Goal: Information Seeking & Learning: Learn about a topic

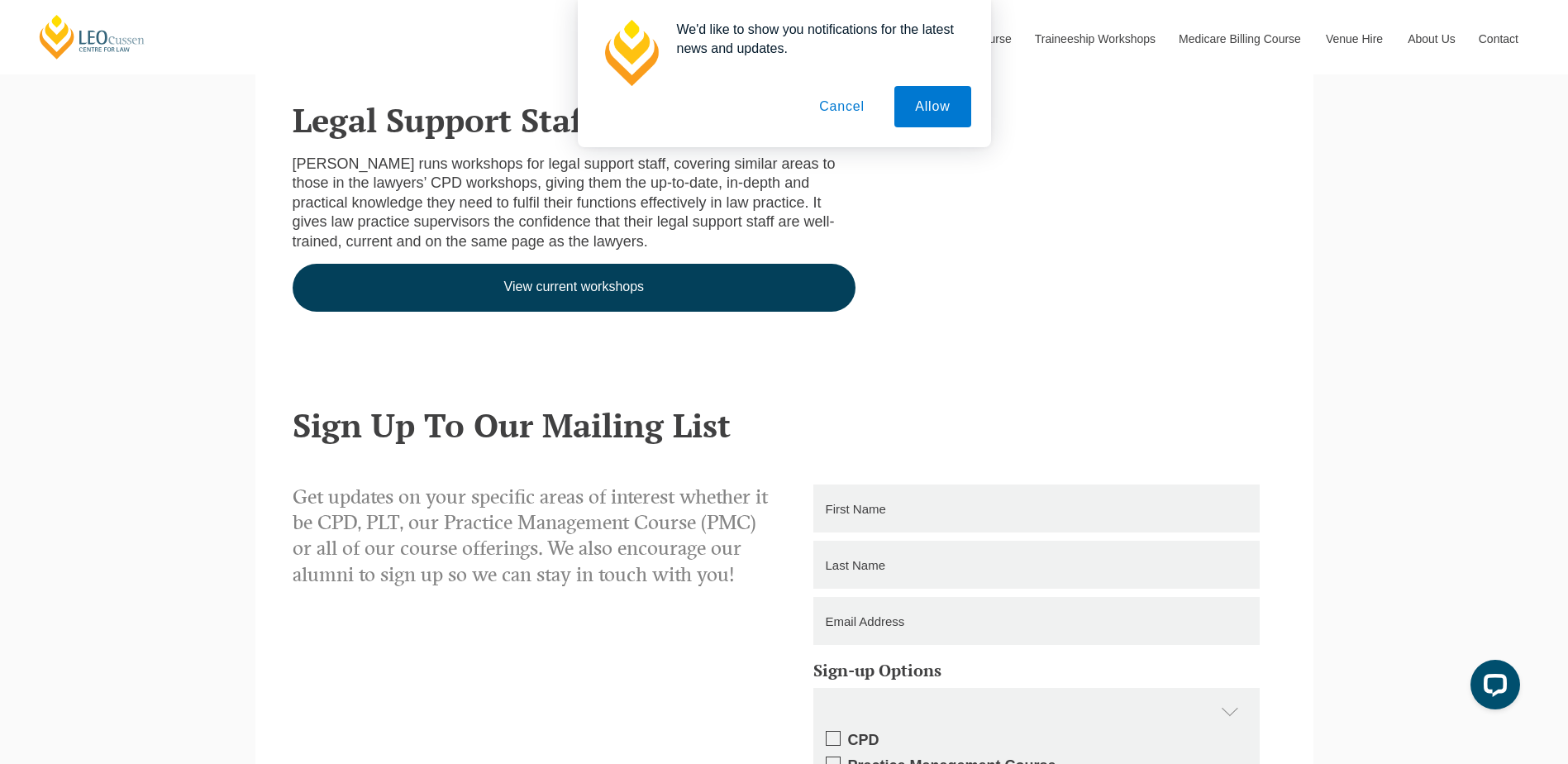
scroll to position [496, 0]
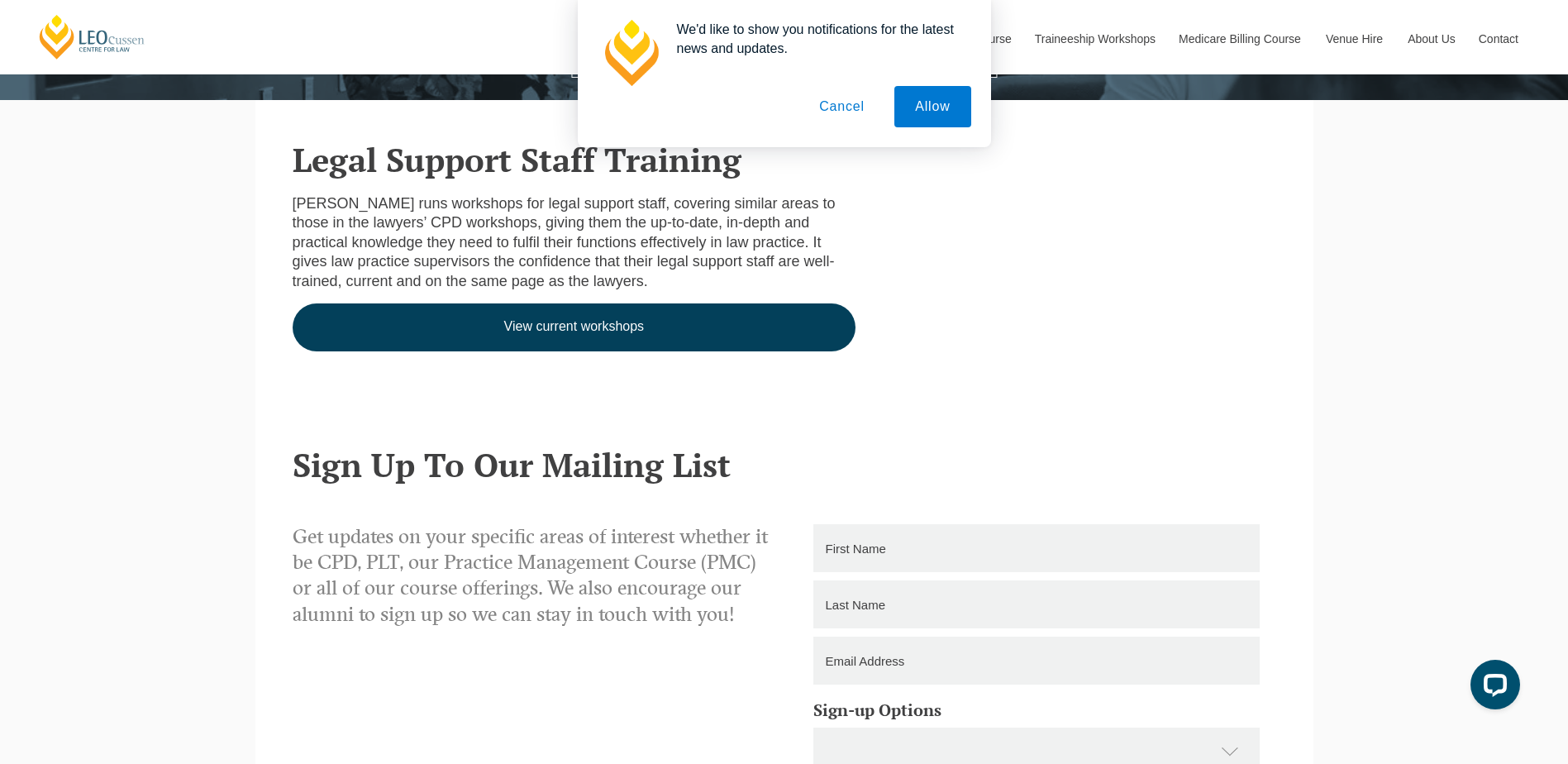
click at [832, 104] on button "Cancel" at bounding box center [841, 106] width 87 height 41
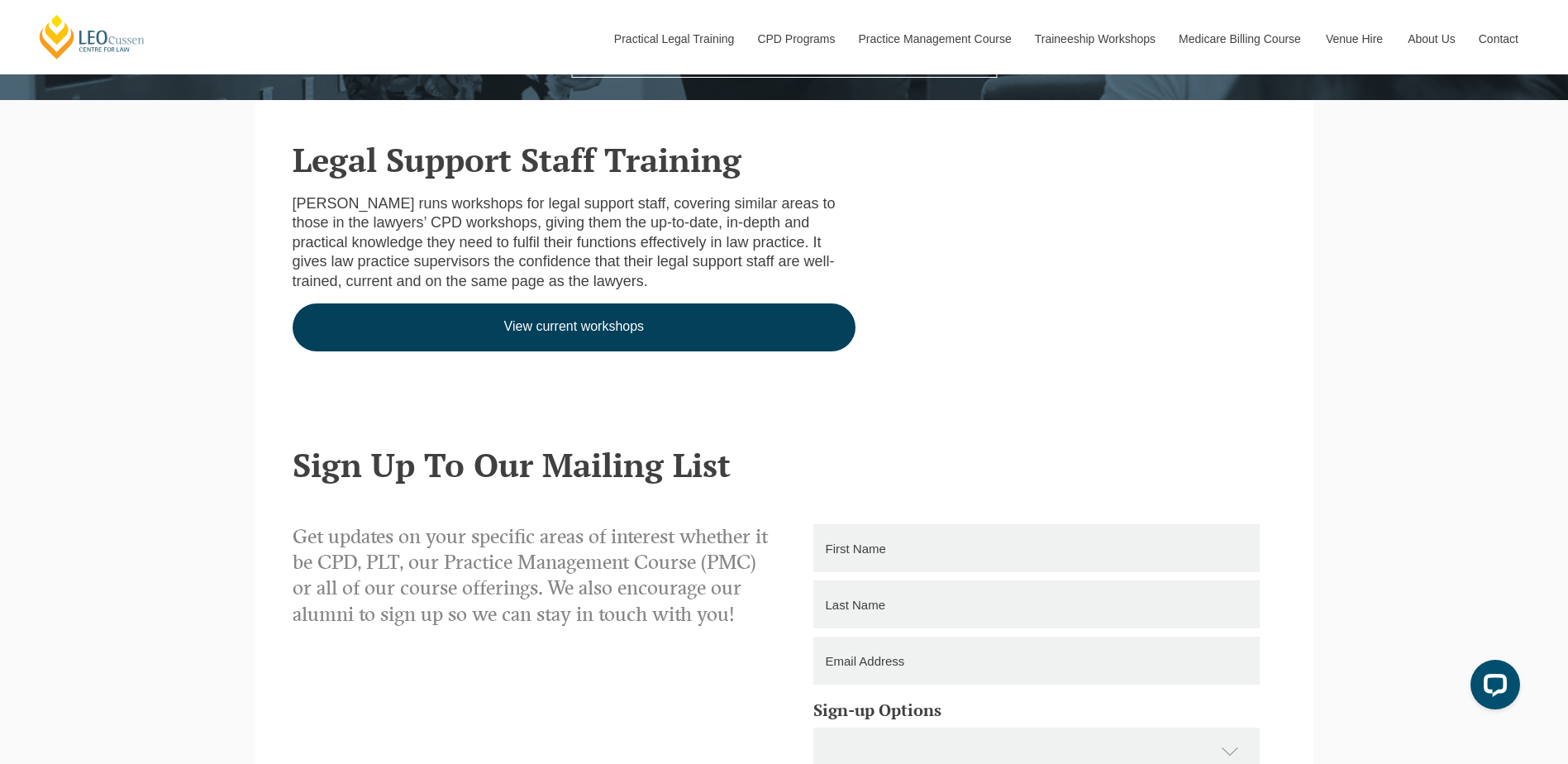
click at [624, 336] on link "View current workshops" at bounding box center [575, 327] width 564 height 48
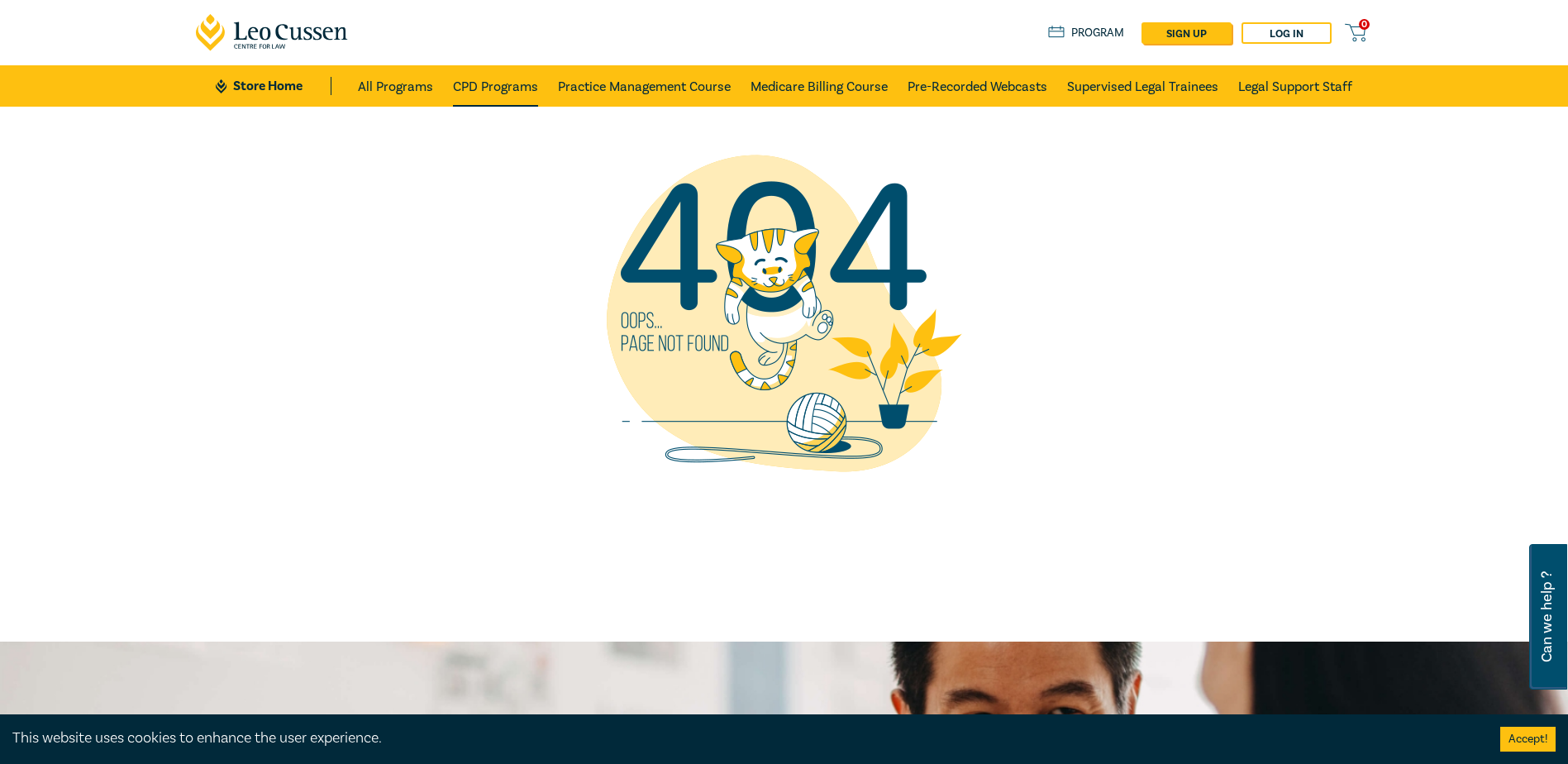
click at [494, 90] on link "CPD Programs" at bounding box center [495, 85] width 85 height 41
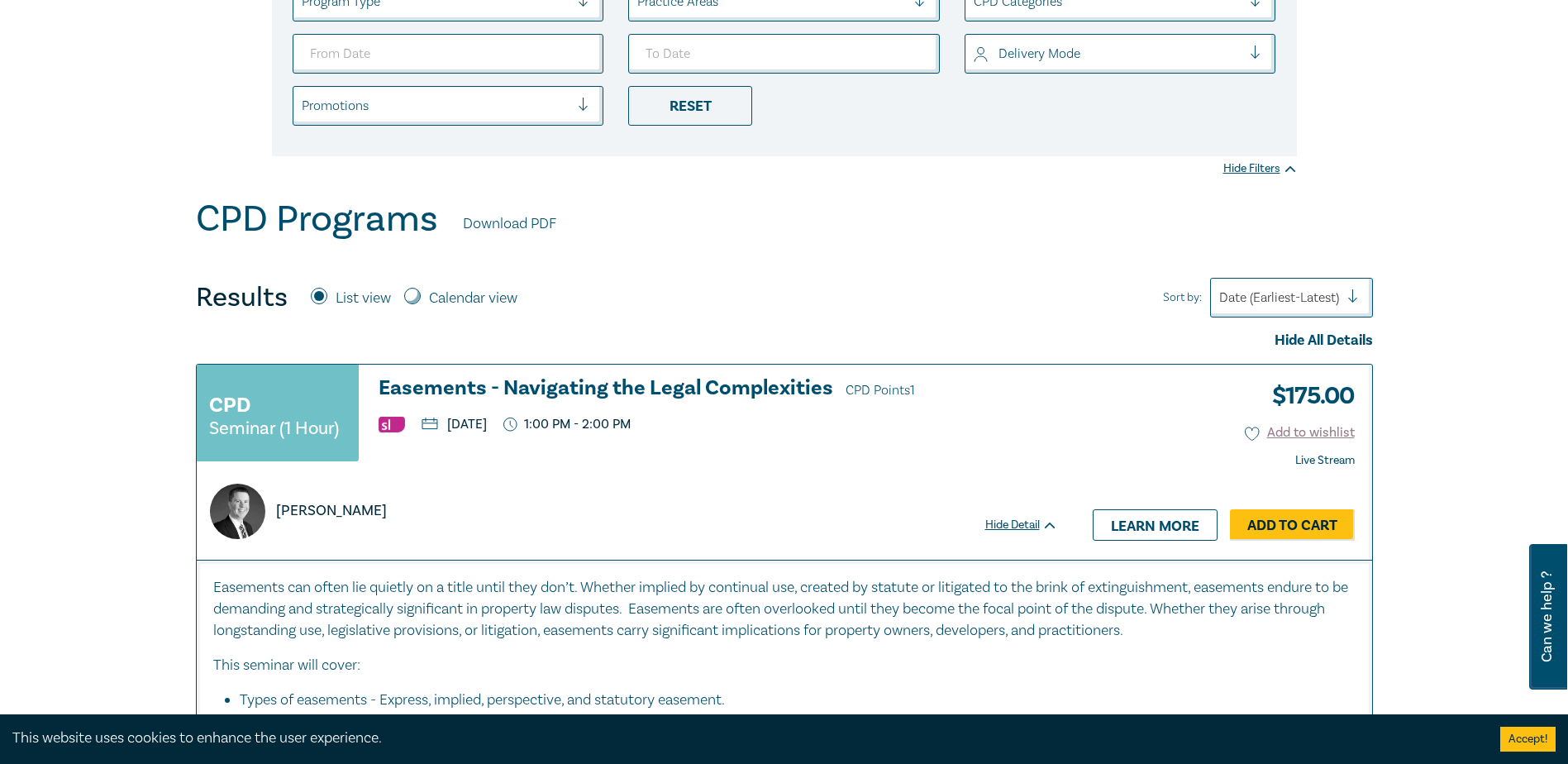
scroll to position [83, 0]
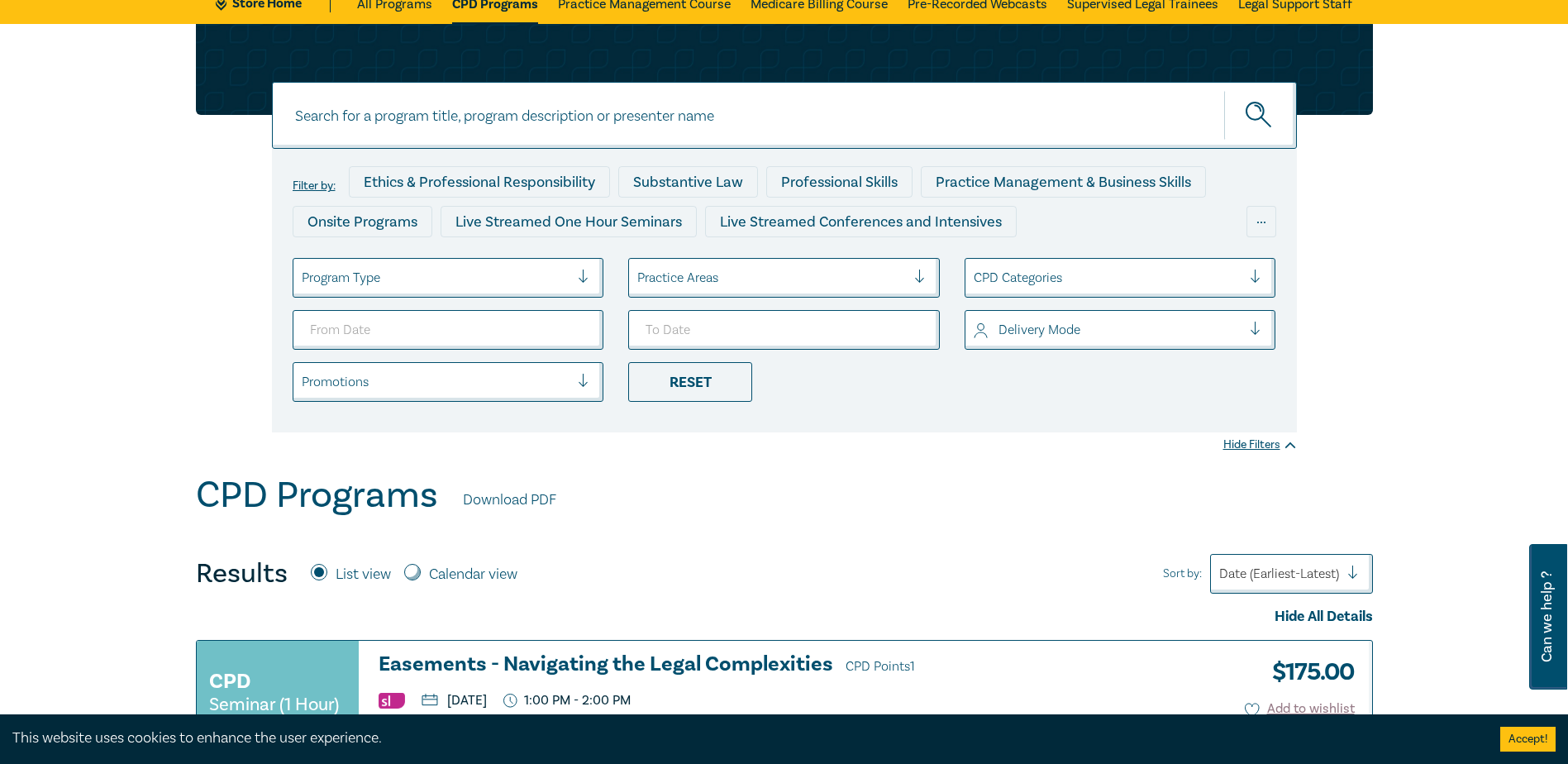
click at [517, 281] on div at bounding box center [436, 277] width 269 height 21
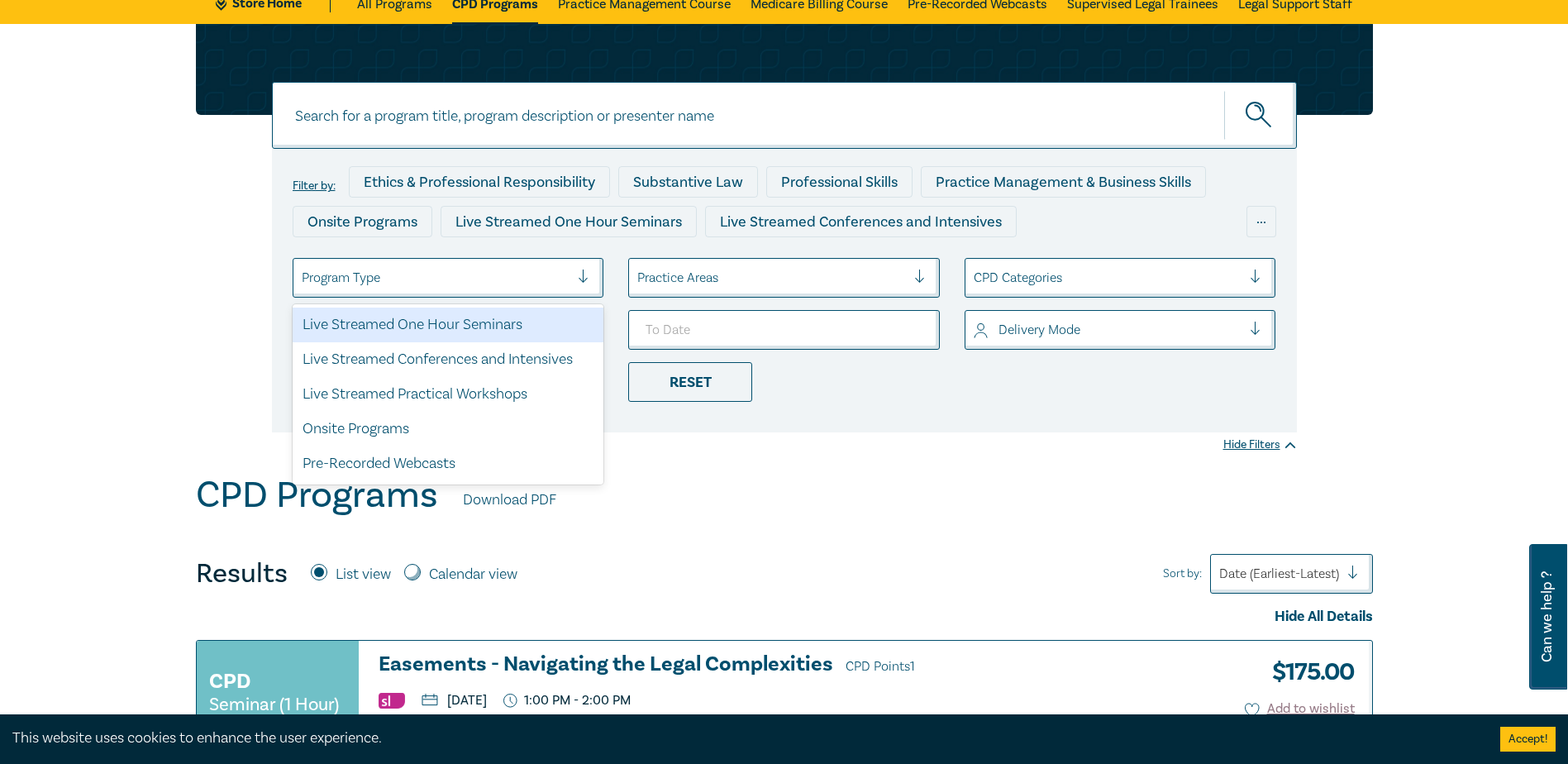
click at [514, 265] on div "Program Type" at bounding box center [435, 278] width 285 height 28
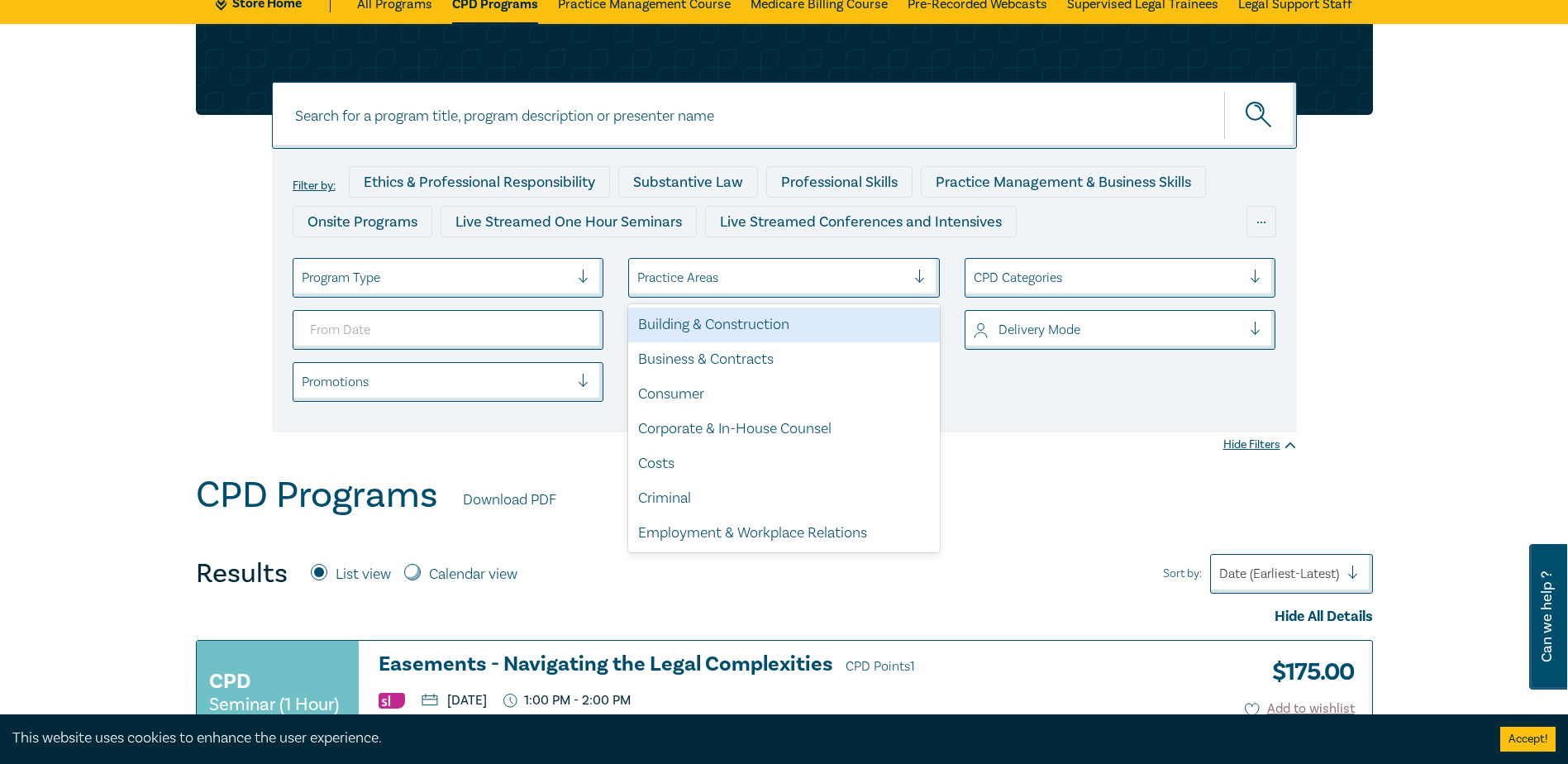
click at [684, 265] on div "Practice Areas" at bounding box center [771, 278] width 285 height 28
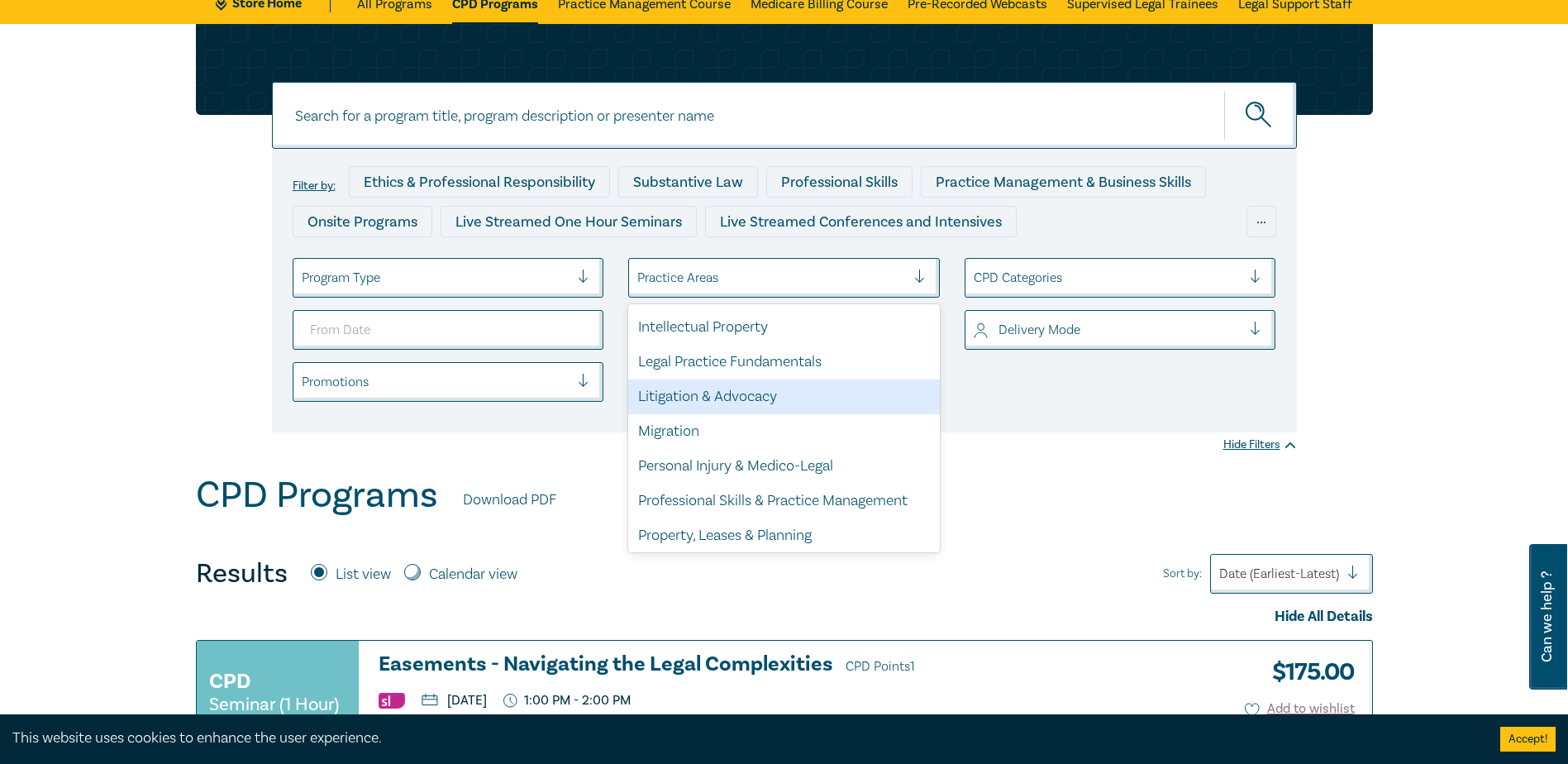
scroll to position [486, 0]
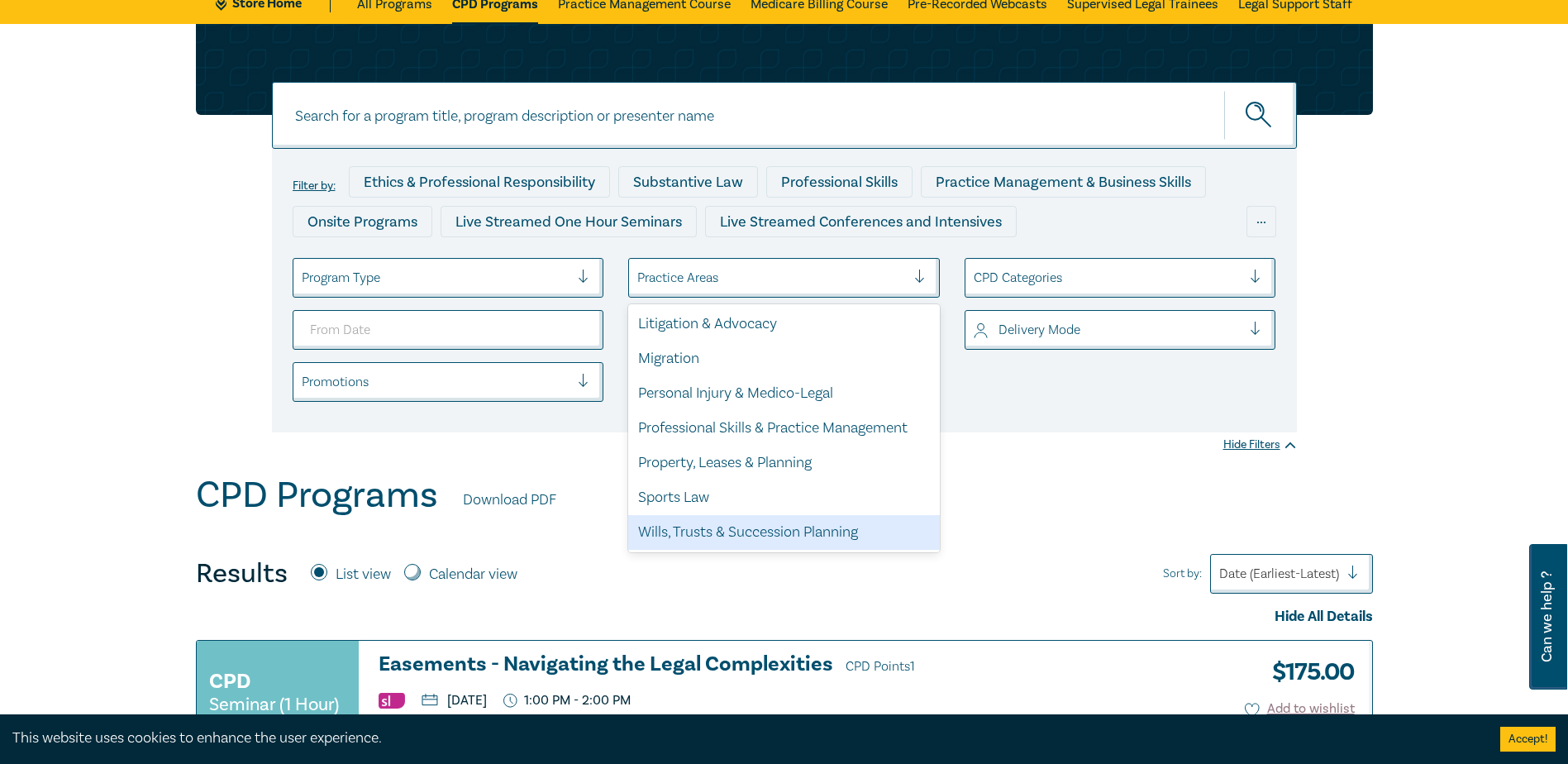
click at [706, 528] on div "Wills, Trusts & Succession Planning" at bounding box center [784, 532] width 312 height 35
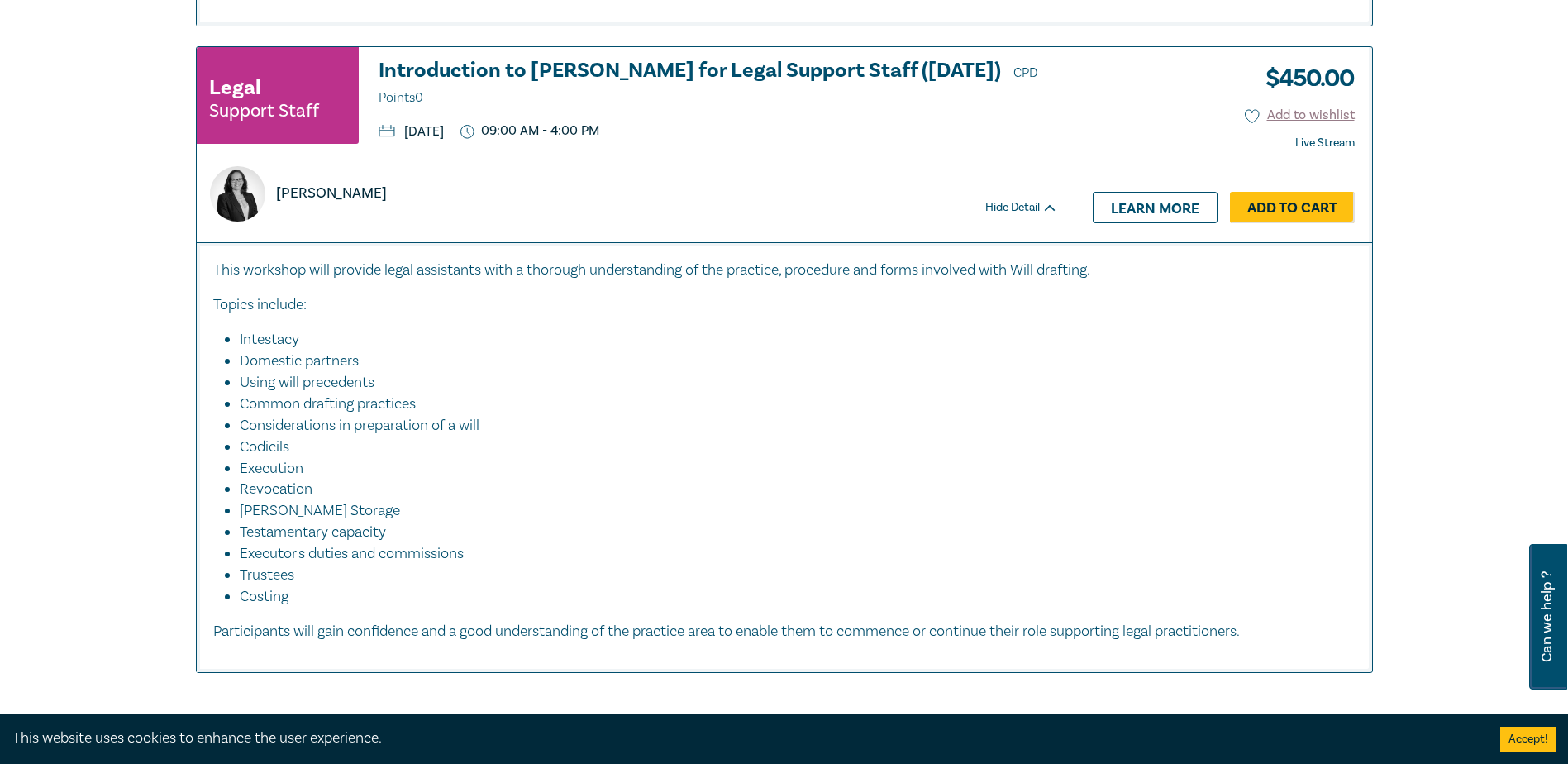
scroll to position [7935, 0]
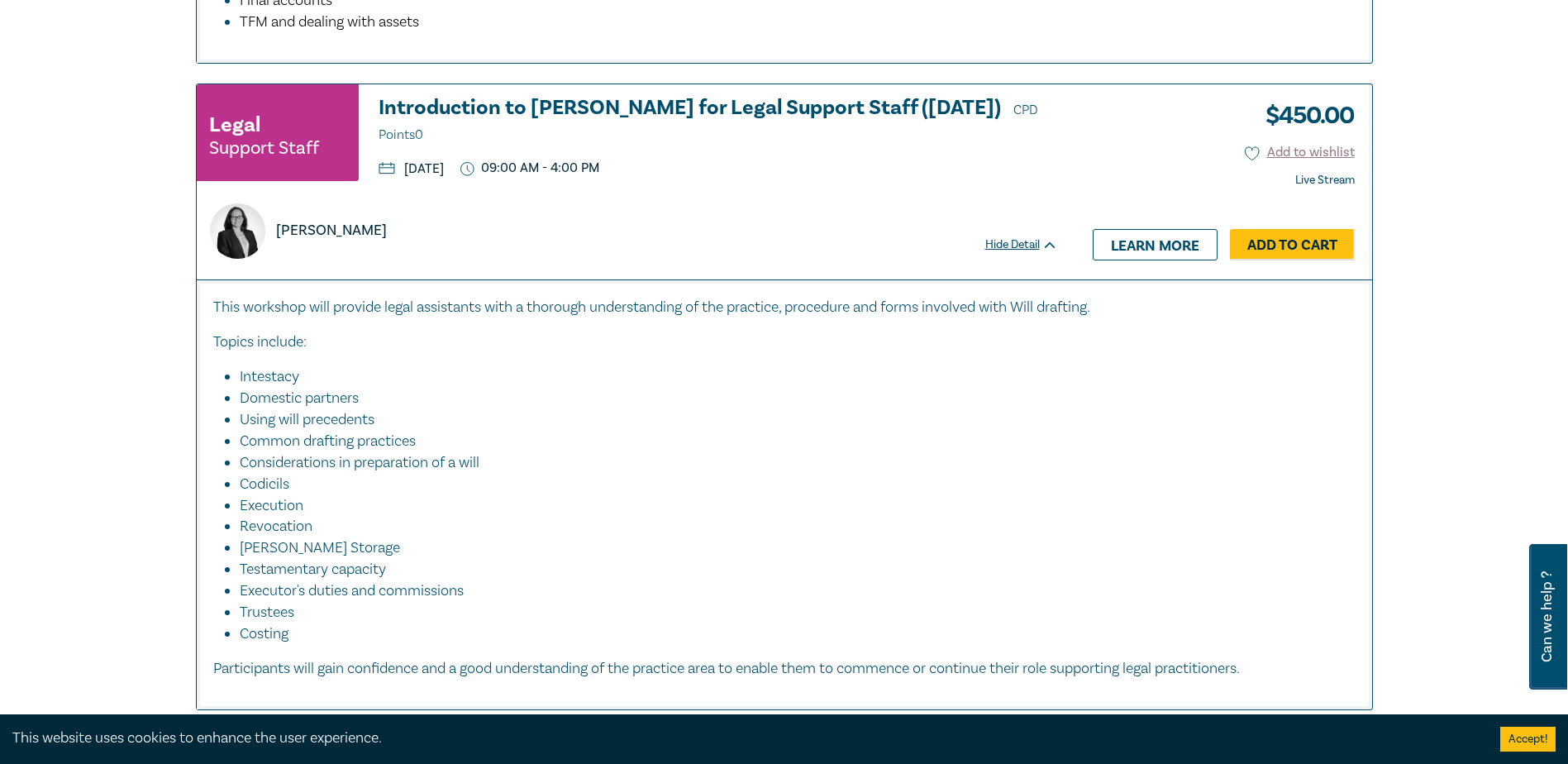
click at [493, 108] on h3 "Introduction to Wills for Legal Support Staff (Dec 2025) CPD Points 0" at bounding box center [718, 122] width 679 height 50
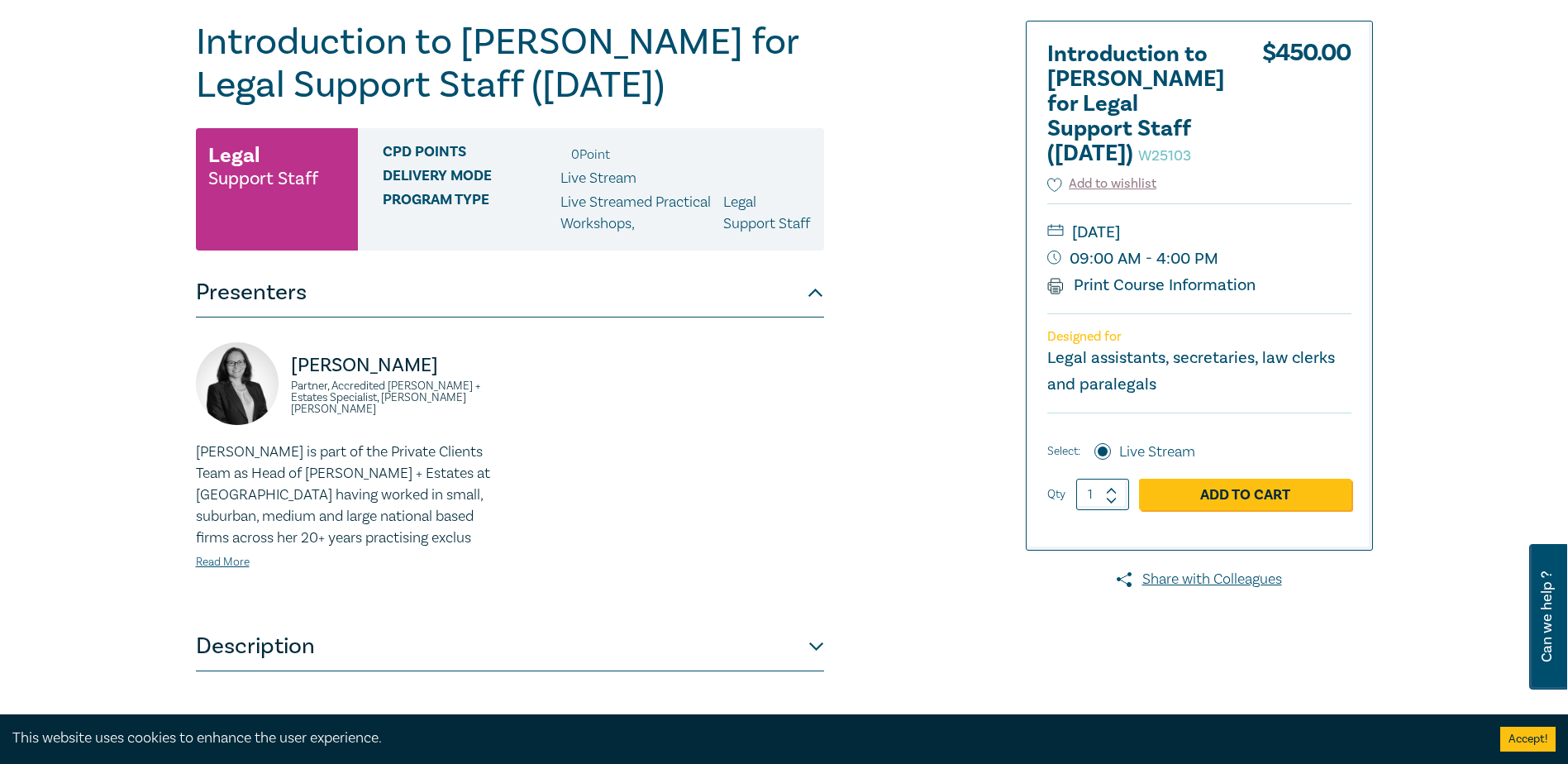
scroll to position [165, 0]
click at [207, 569] on link "Read More" at bounding box center [223, 561] width 54 height 15
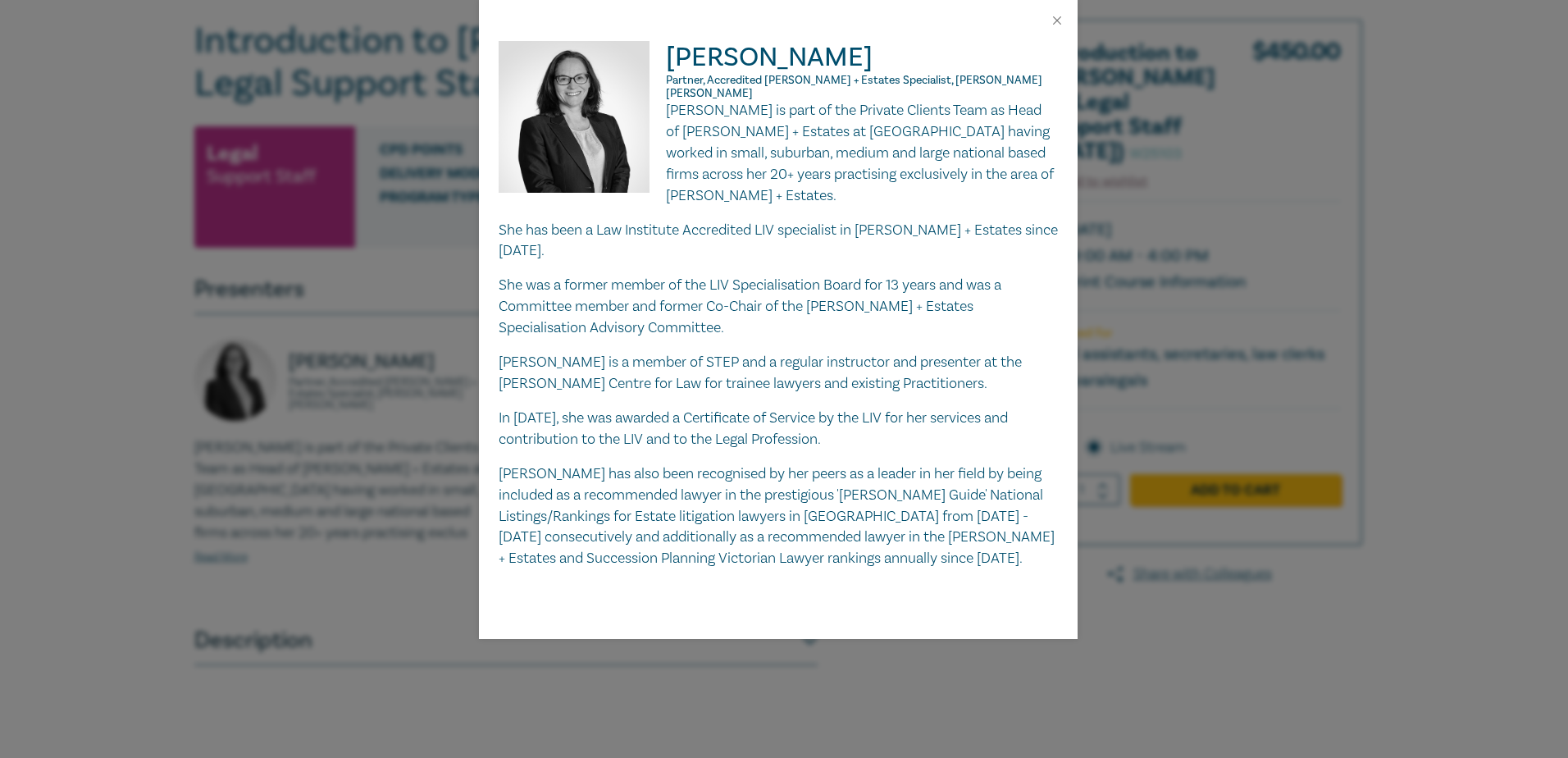
click at [1086, 301] on div "Naomi Guyett Partner, Accredited Wills + Estates Specialist, Danaher Moulton Na…" at bounding box center [784, 379] width 1568 height 758
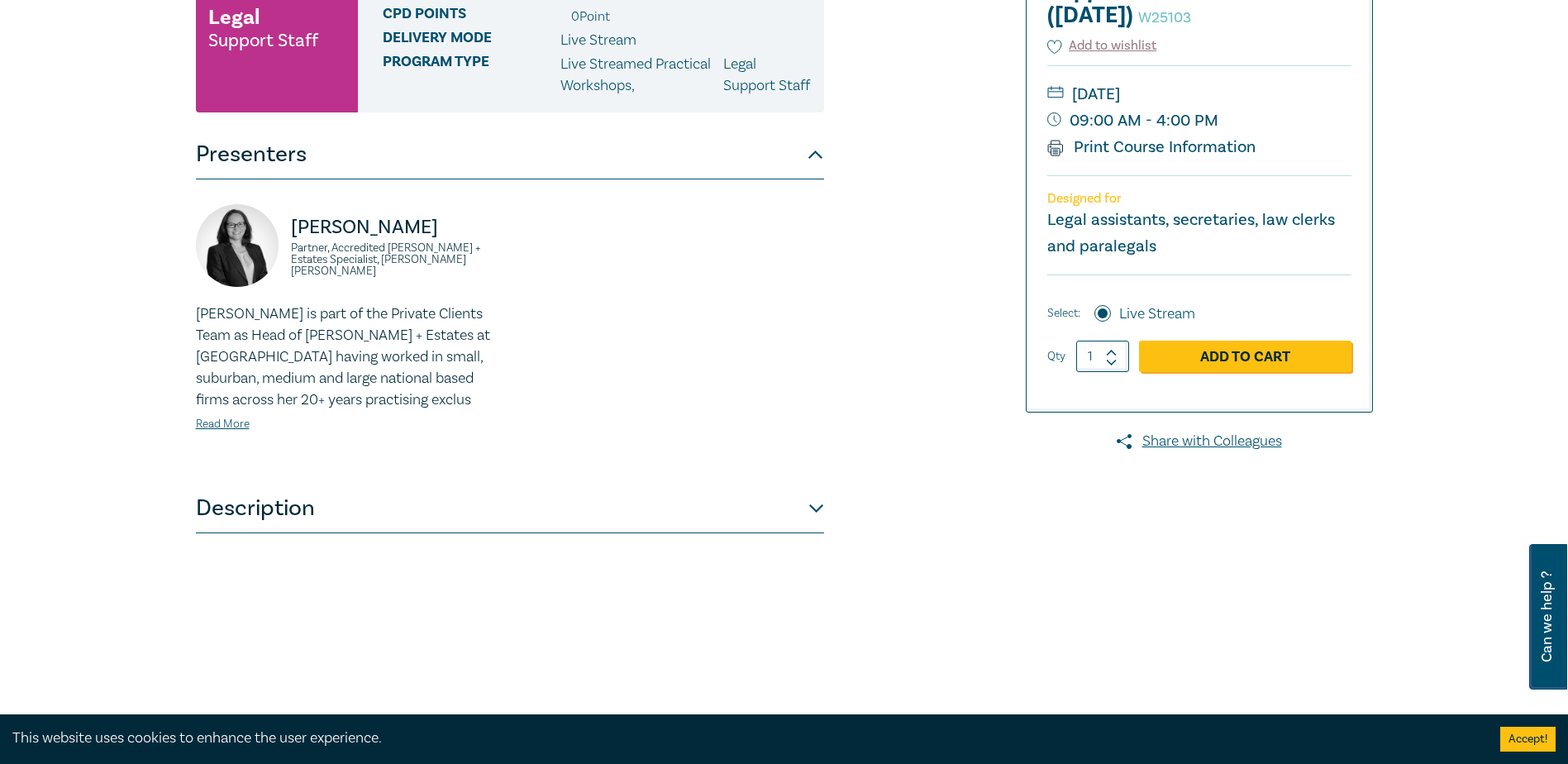
scroll to position [413, 0]
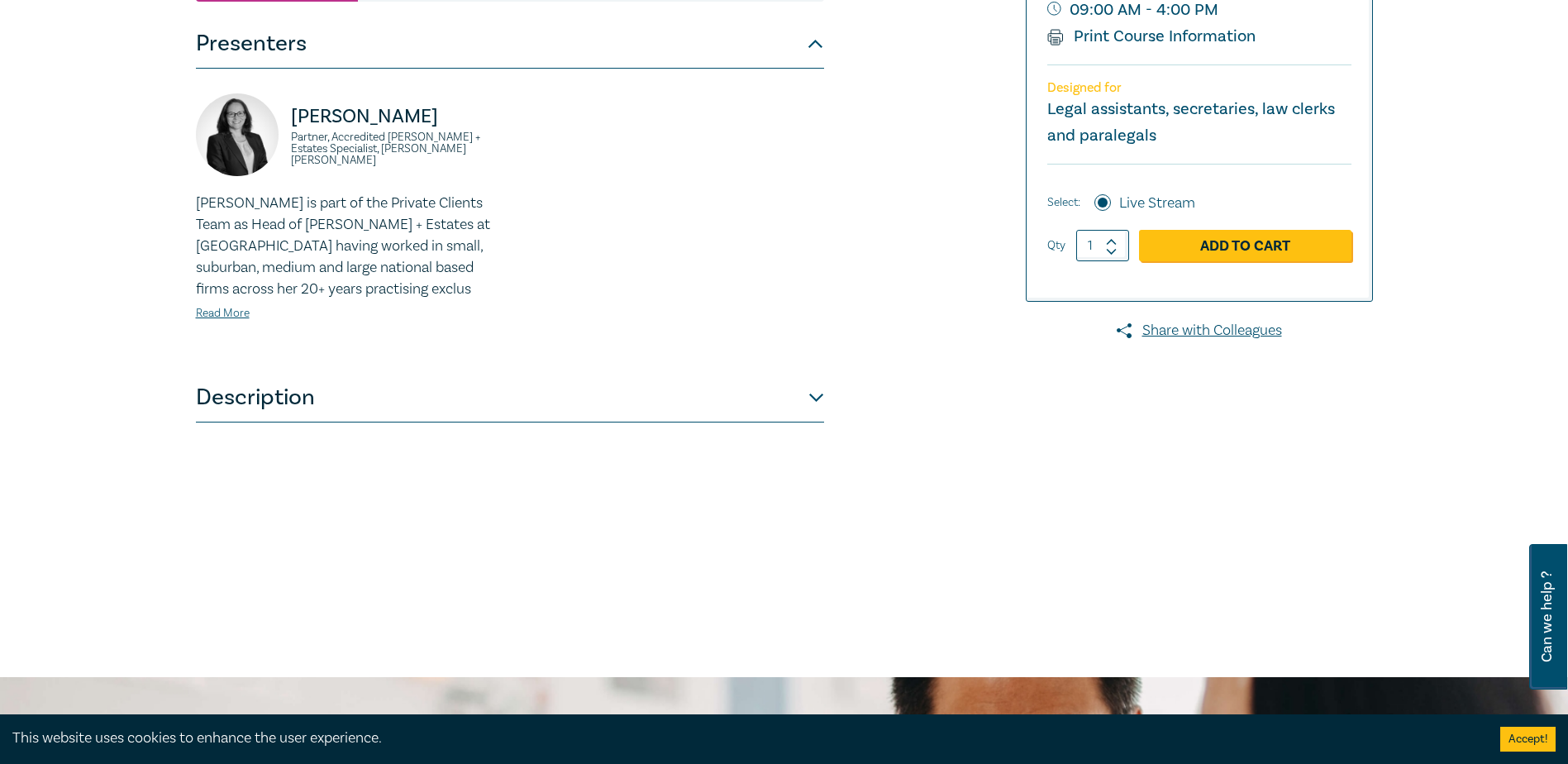
click at [760, 422] on button "Description" at bounding box center [510, 398] width 628 height 50
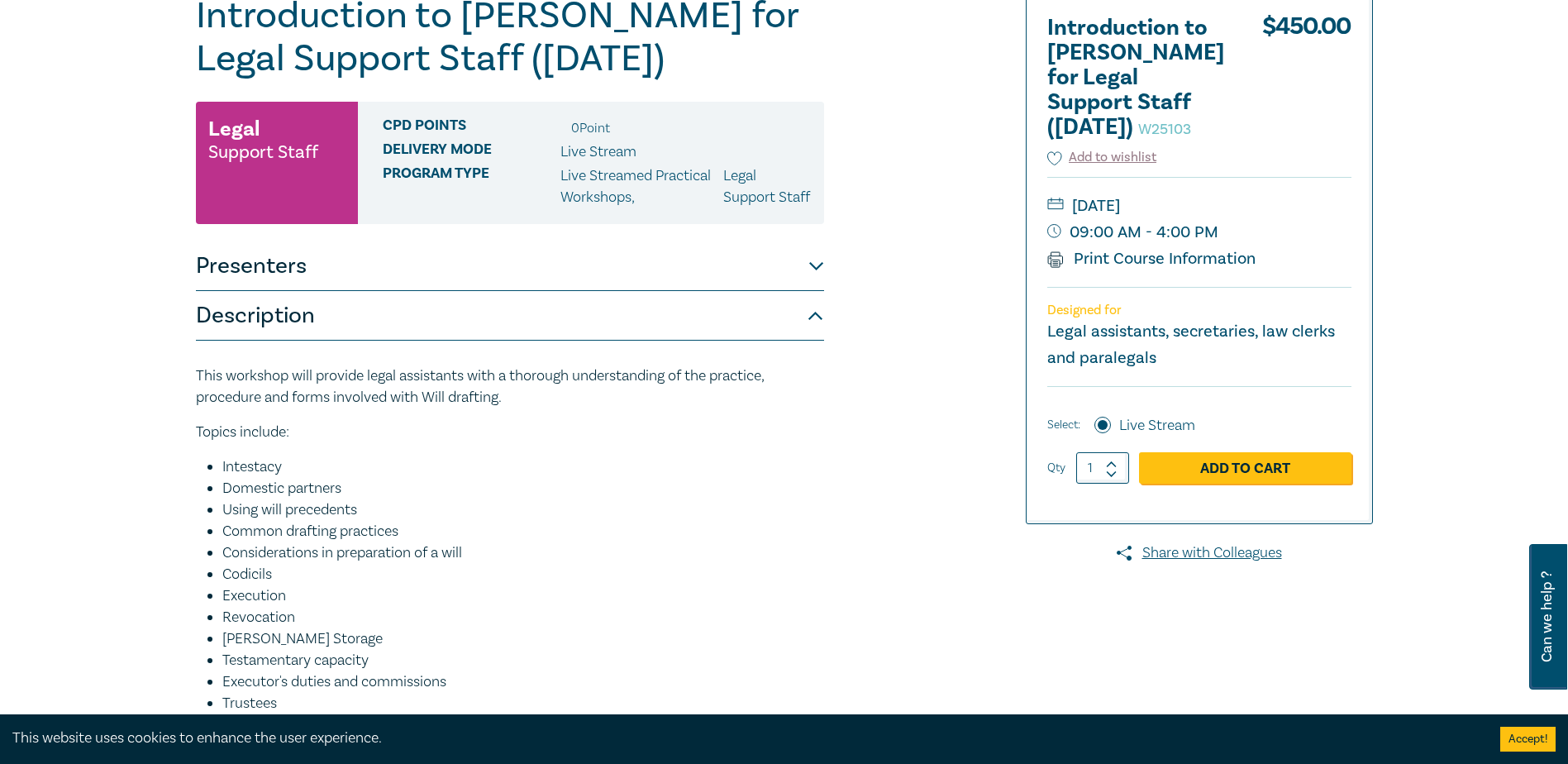
scroll to position [0, 0]
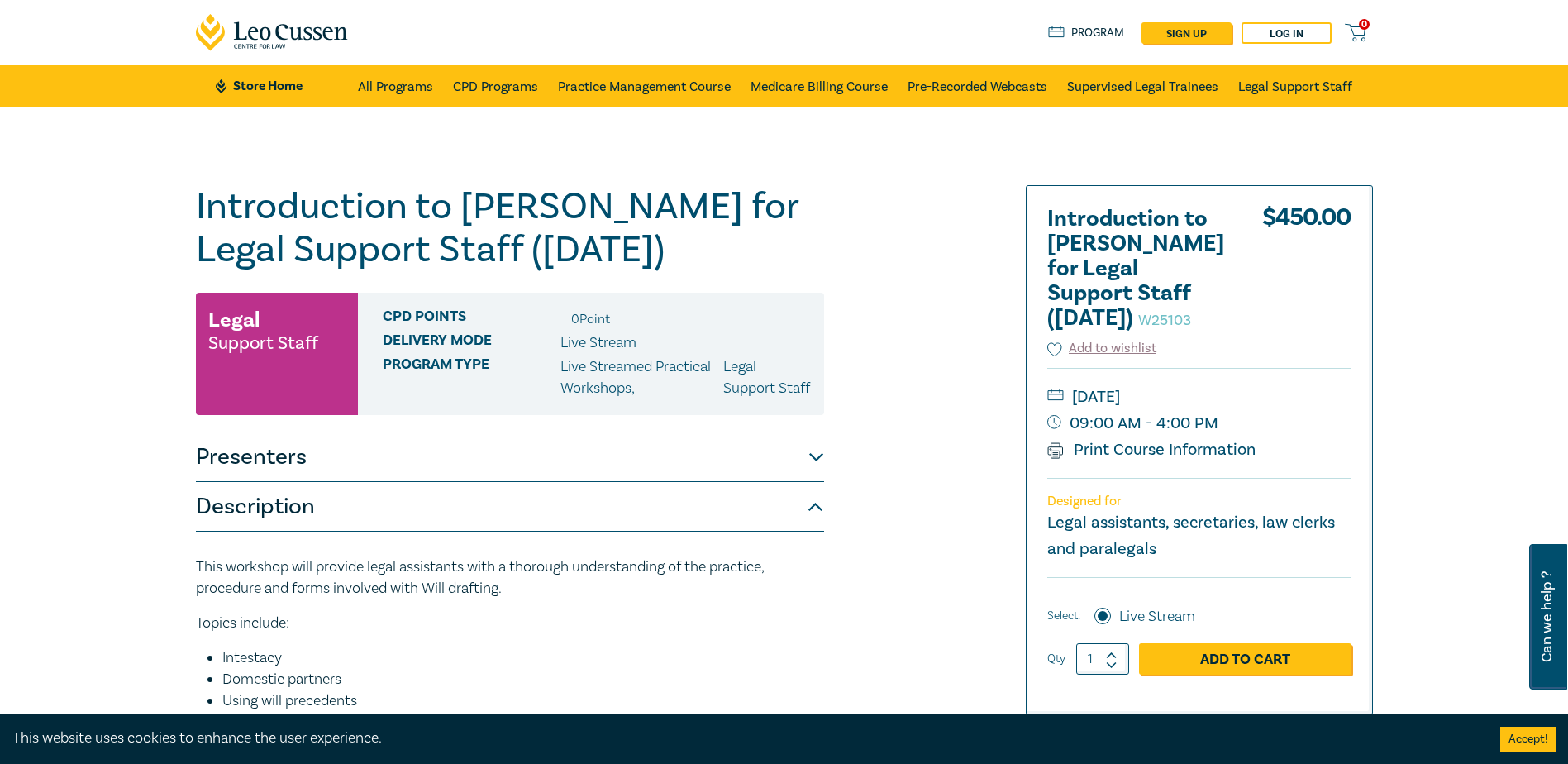
click at [814, 528] on button "Description" at bounding box center [510, 507] width 628 height 50
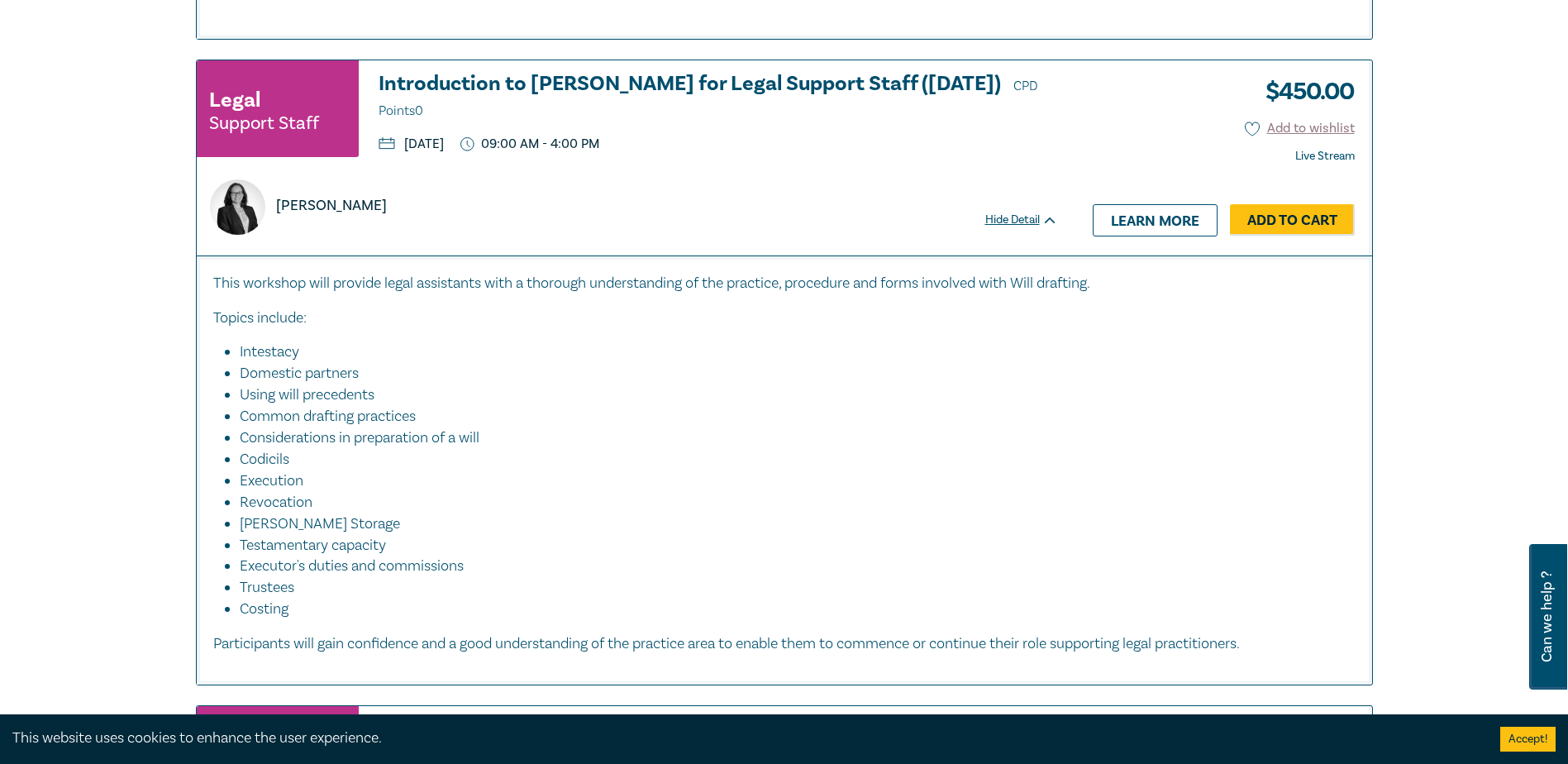
scroll to position [2865, 0]
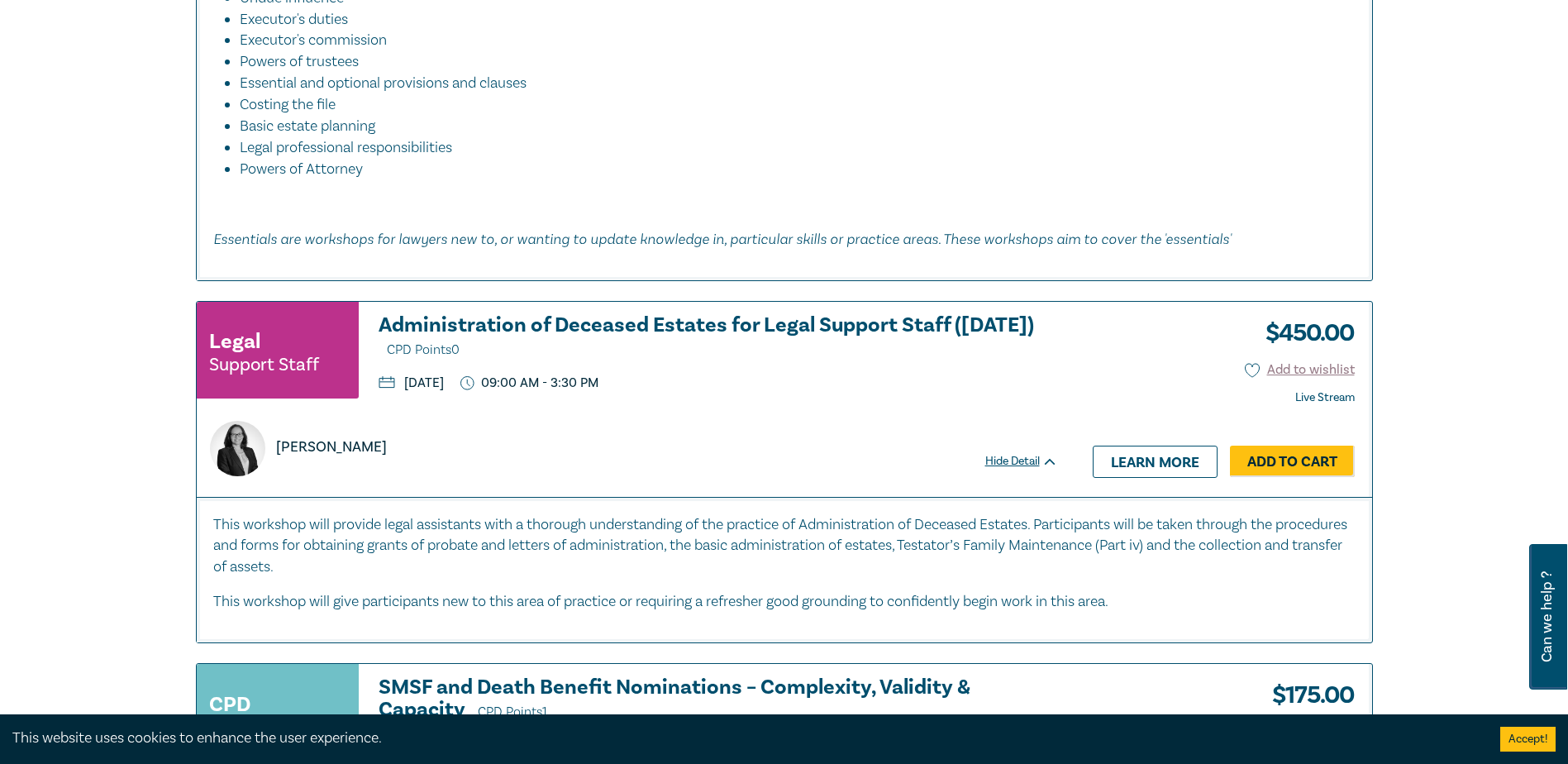
click at [482, 324] on h3 "Administration of Deceased Estates for Legal Support Staff (Sept 2025) CPD Poin…" at bounding box center [718, 337] width 679 height 47
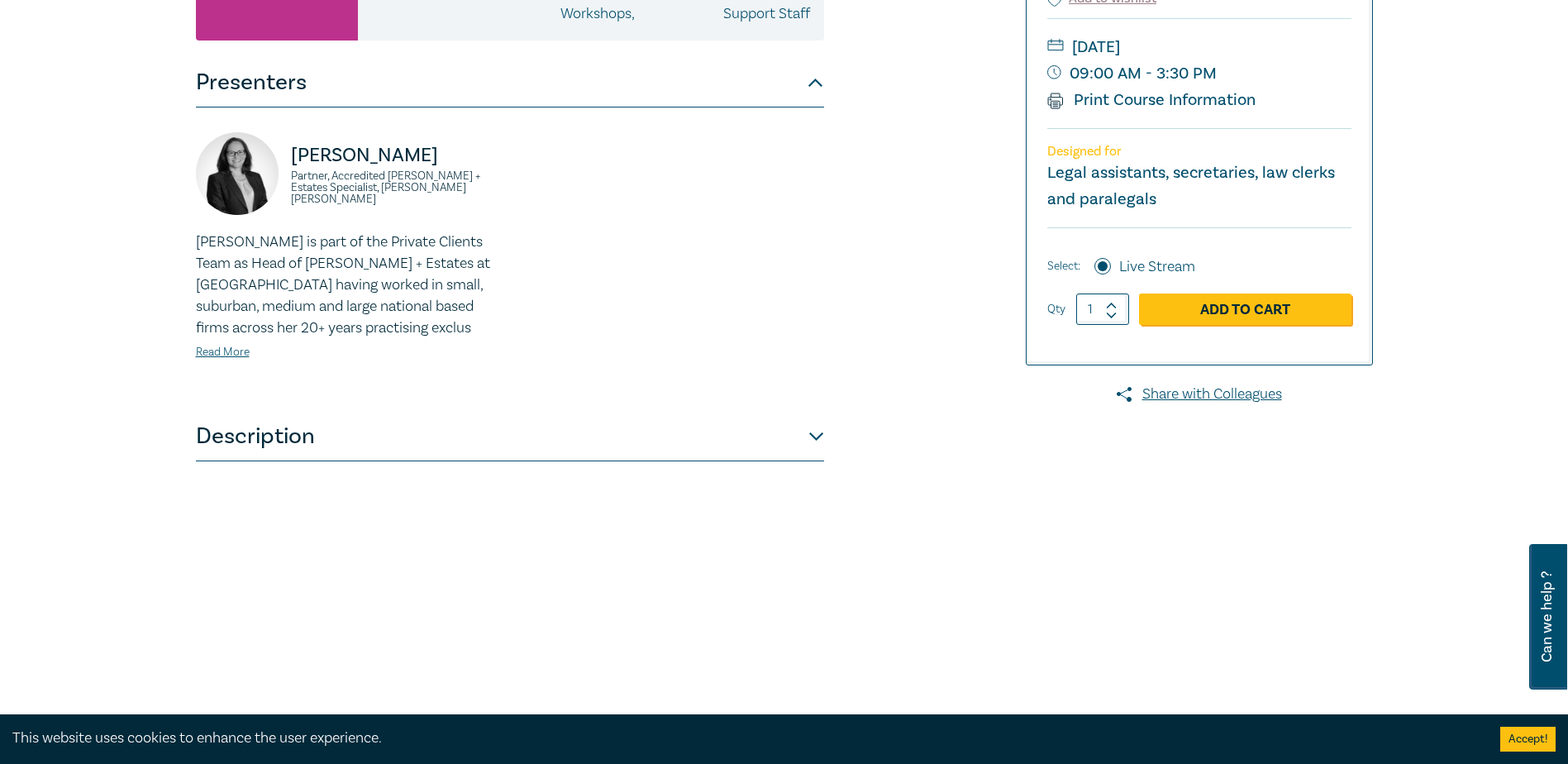
scroll to position [413, 0]
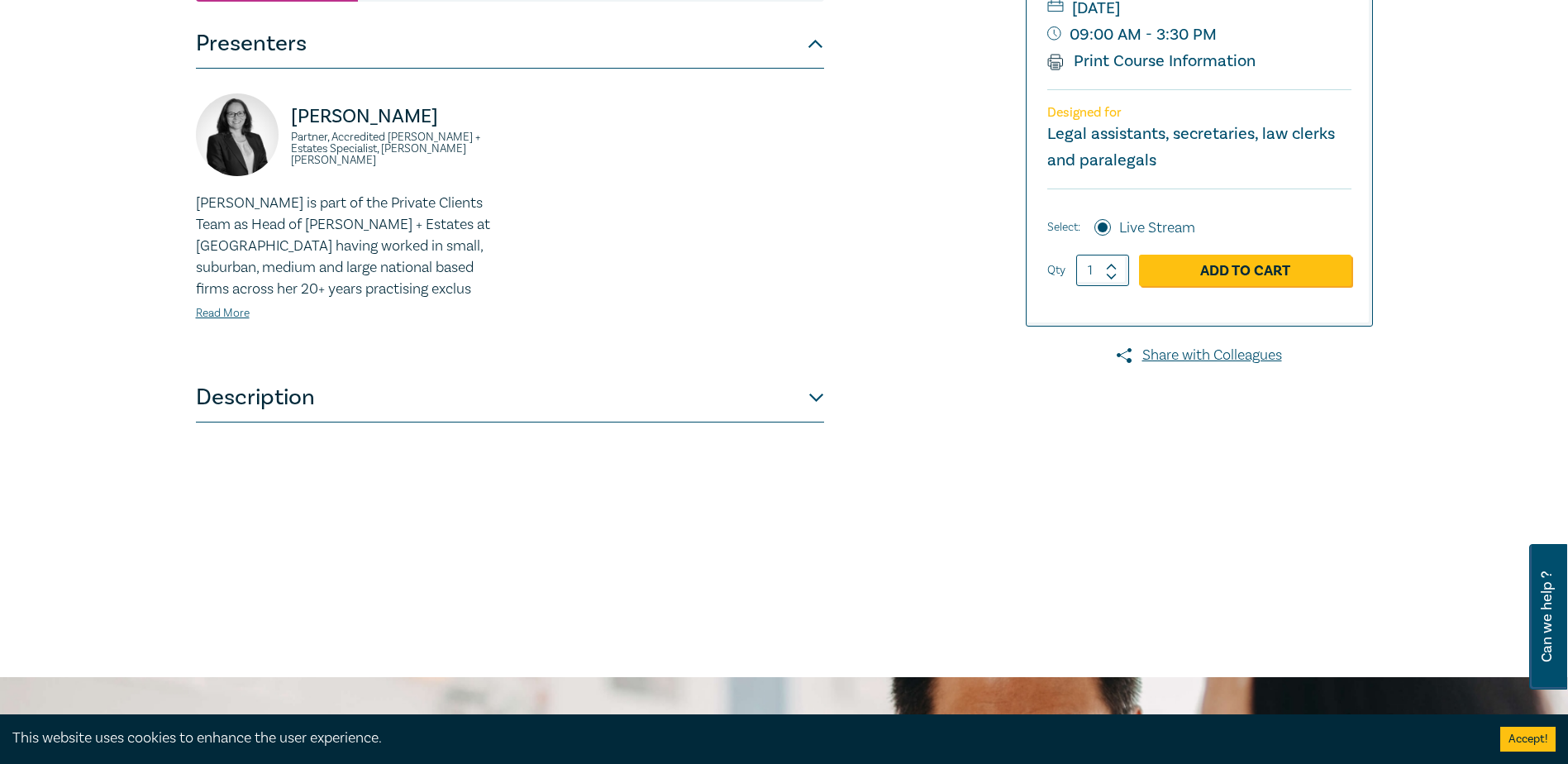
click at [304, 422] on button "Description" at bounding box center [510, 398] width 628 height 50
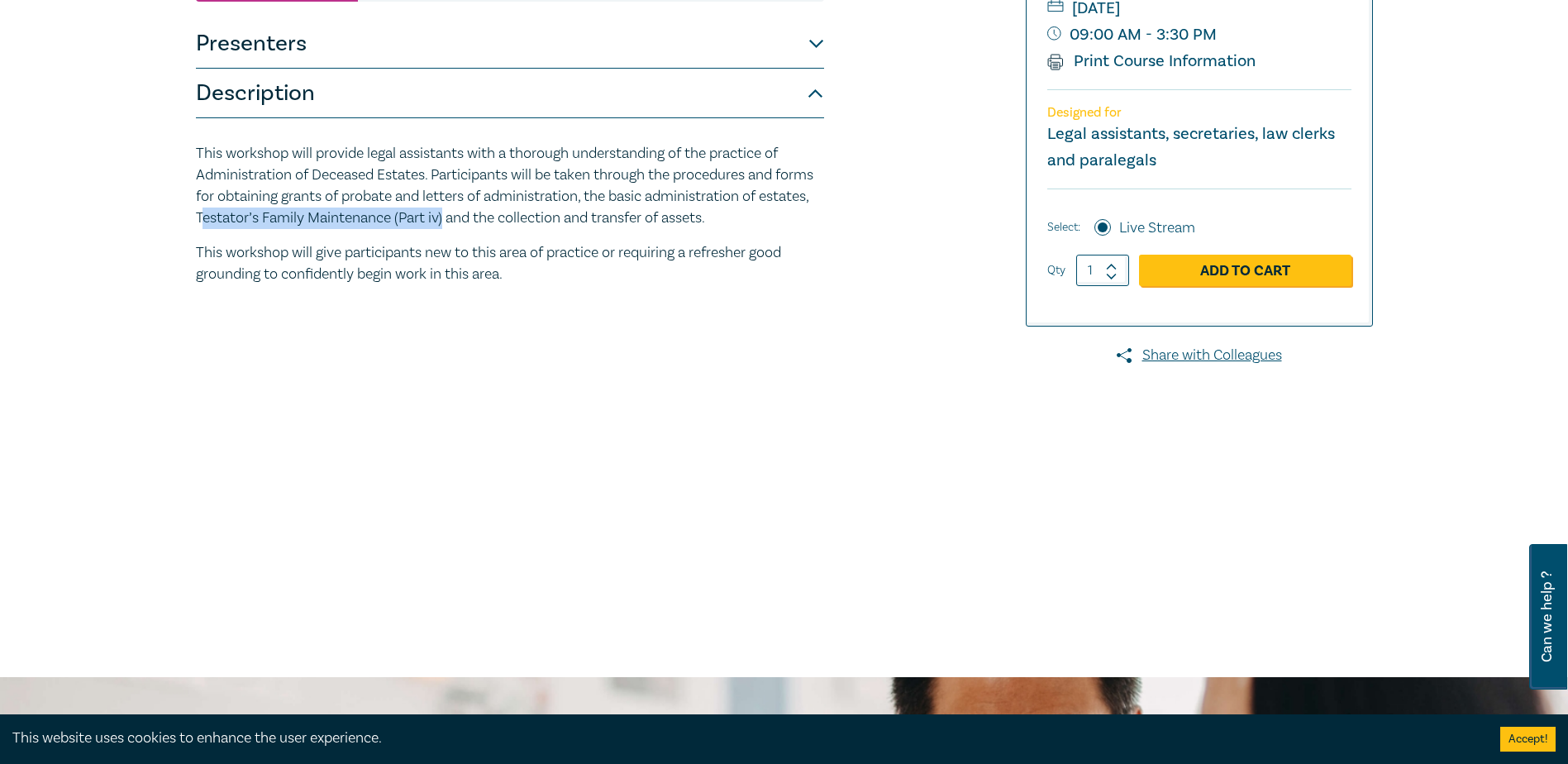
drag, startPoint x: 254, startPoint y: 236, endPoint x: 498, endPoint y: 245, distance: 244.8
click at [498, 229] on p "This workshop will provide legal assistants with a thorough understanding of th…" at bounding box center [510, 186] width 628 height 86
copy p "estator’s Family Maintenance (Part iv)"
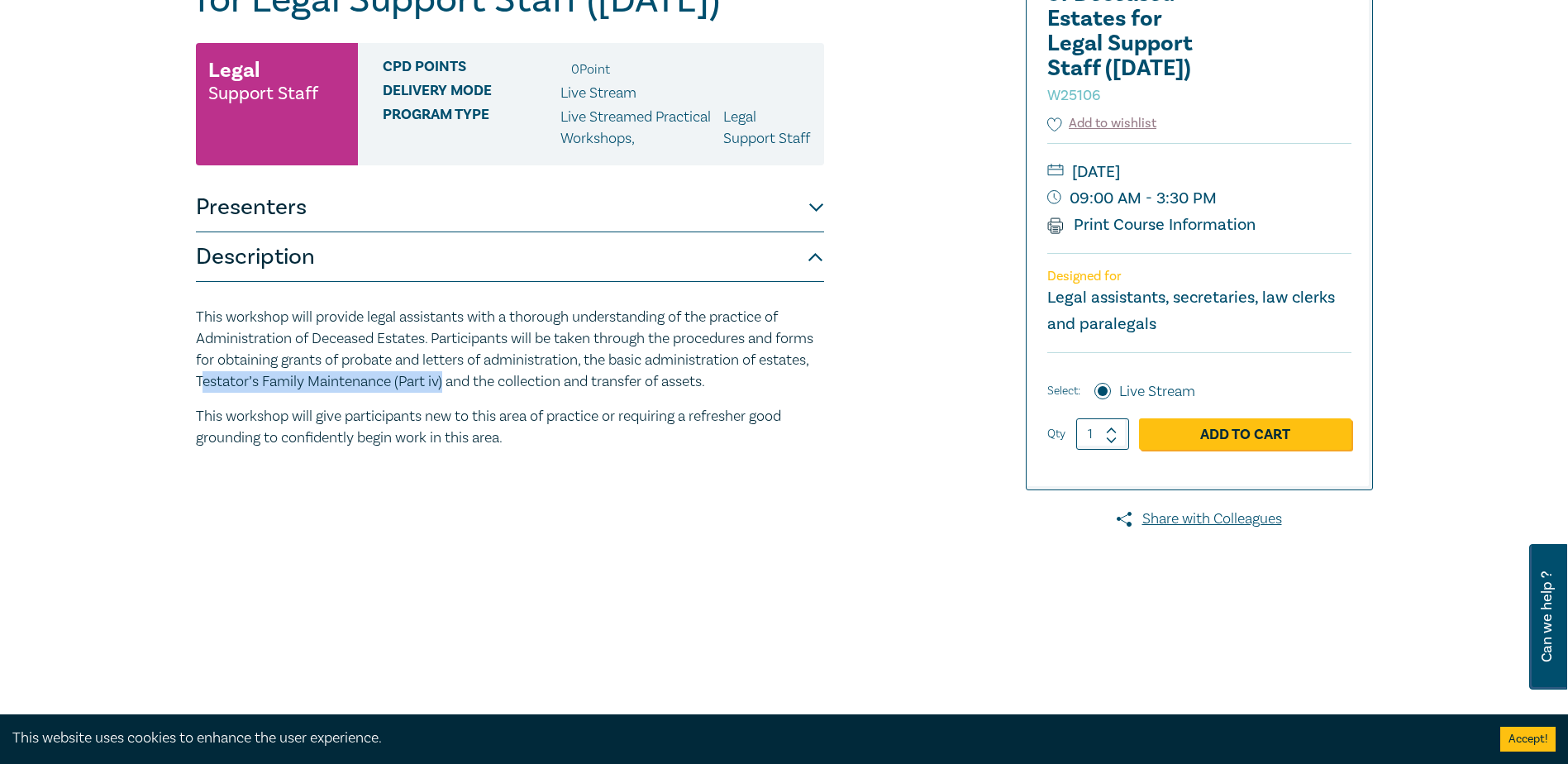
scroll to position [165, 0]
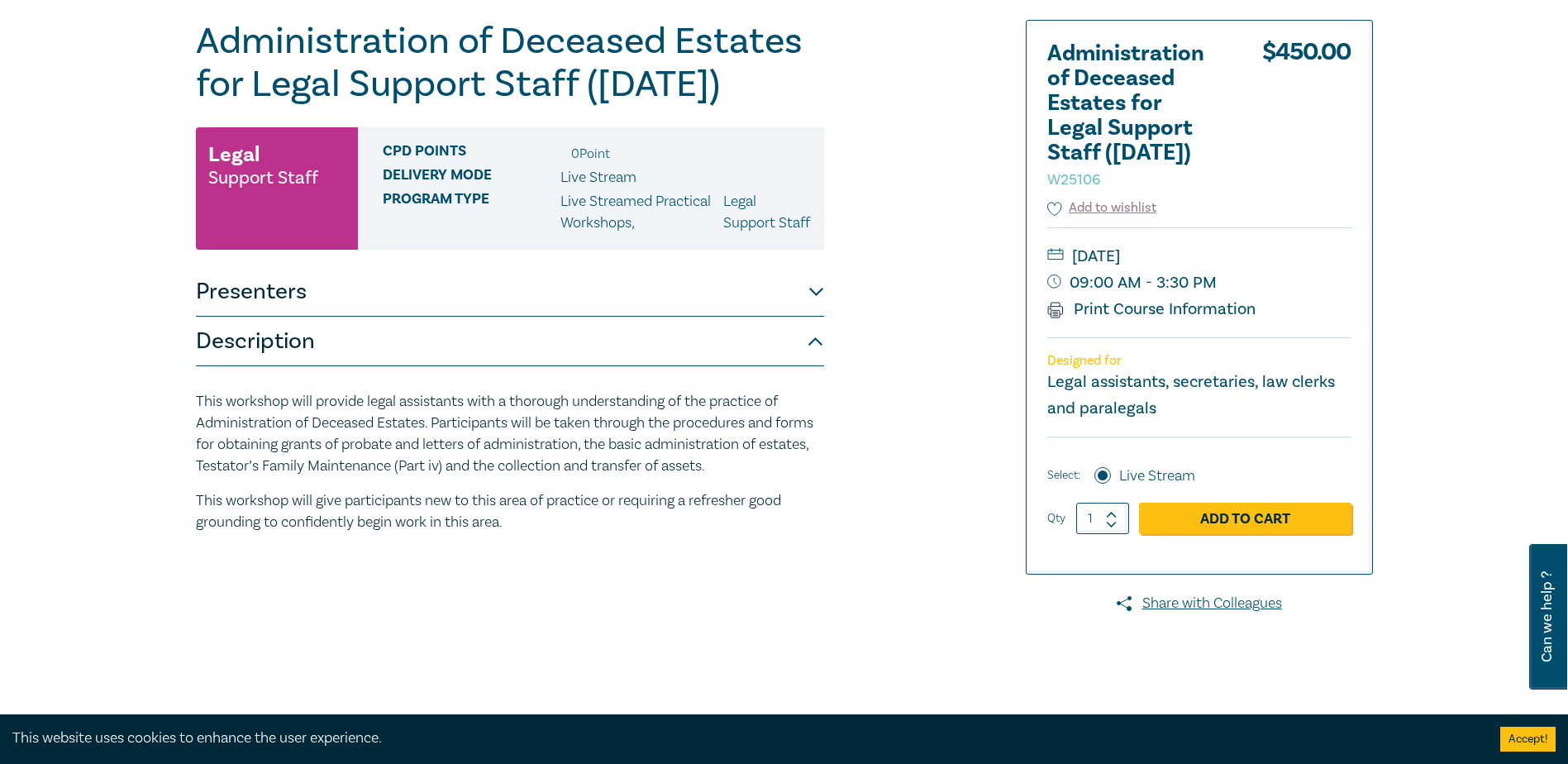
click at [568, 465] on p "This workshop will provide legal assistants with a thorough understanding of th…" at bounding box center [510, 434] width 628 height 86
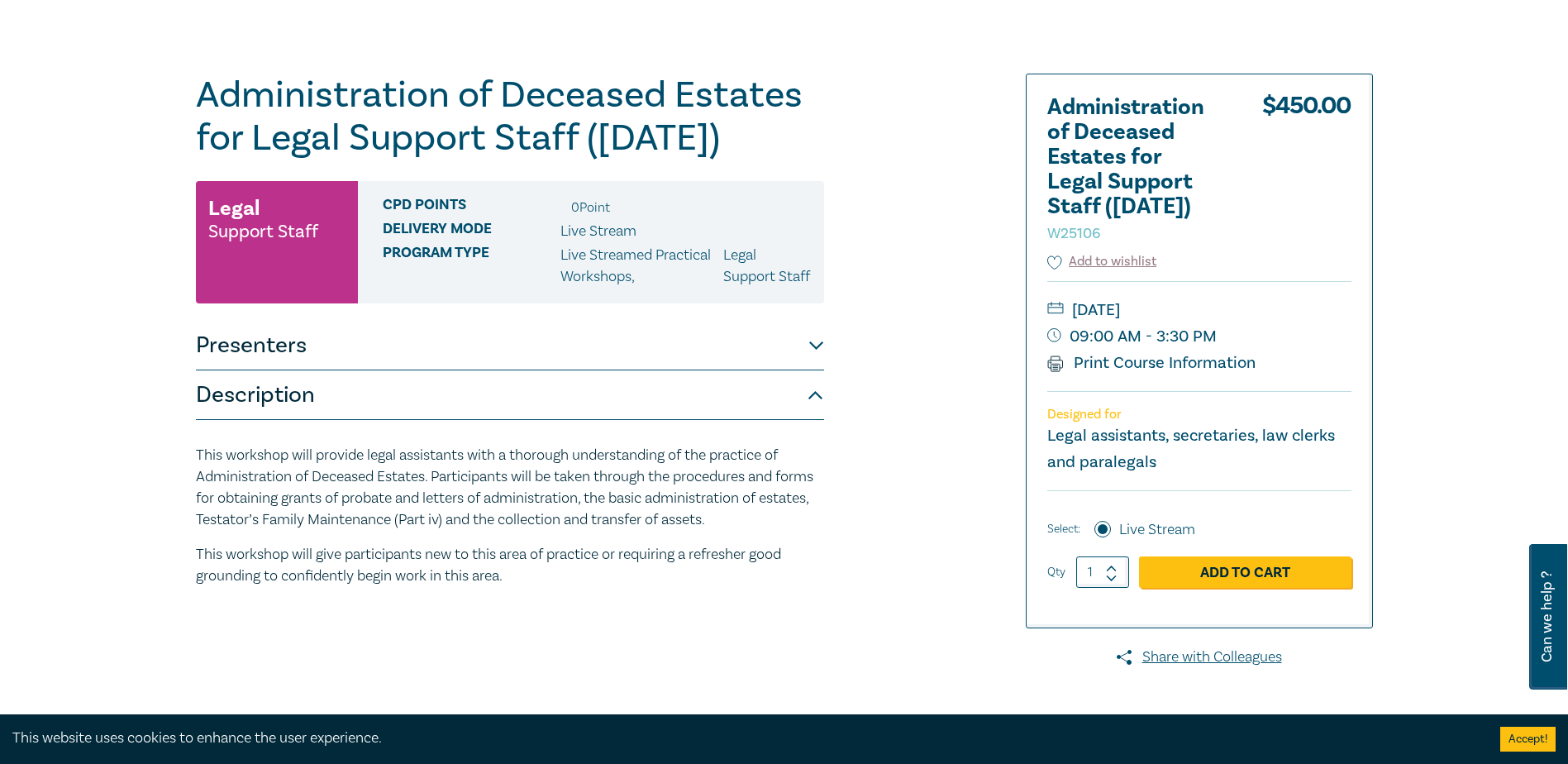
scroll to position [83, 0]
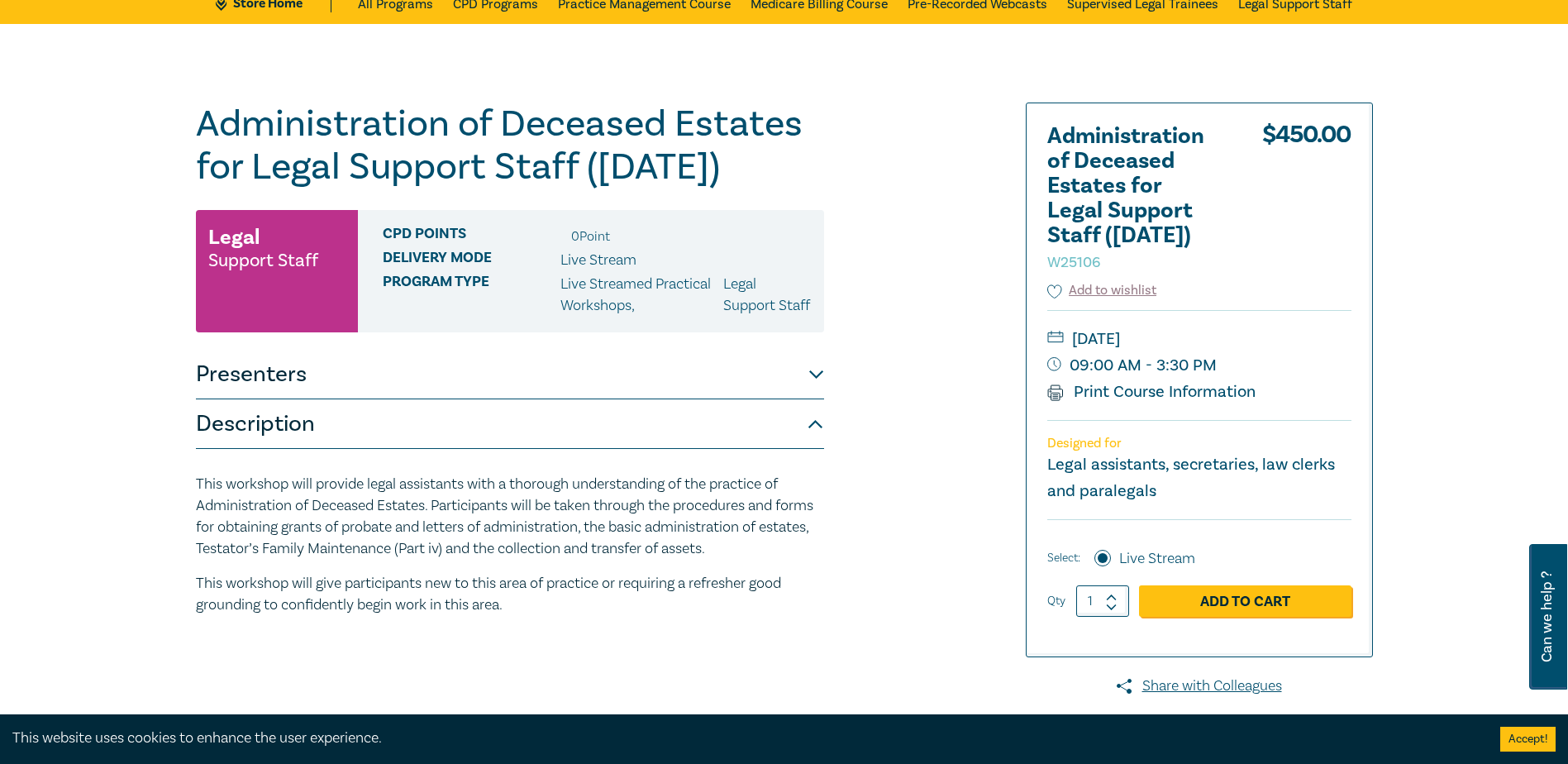
click at [771, 399] on button "Presenters" at bounding box center [510, 375] width 628 height 50
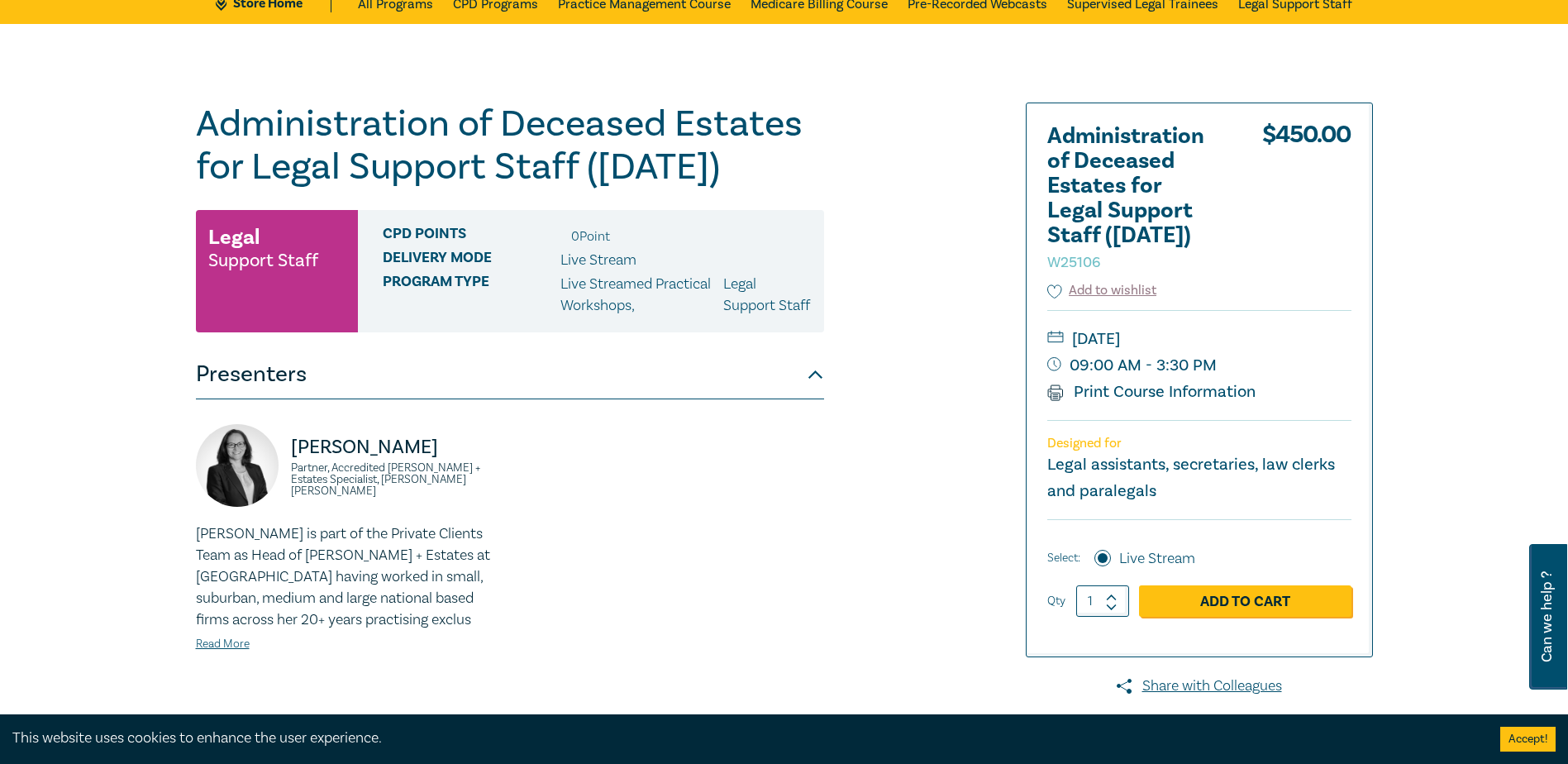
click at [636, 399] on button "Presenters" at bounding box center [510, 375] width 628 height 50
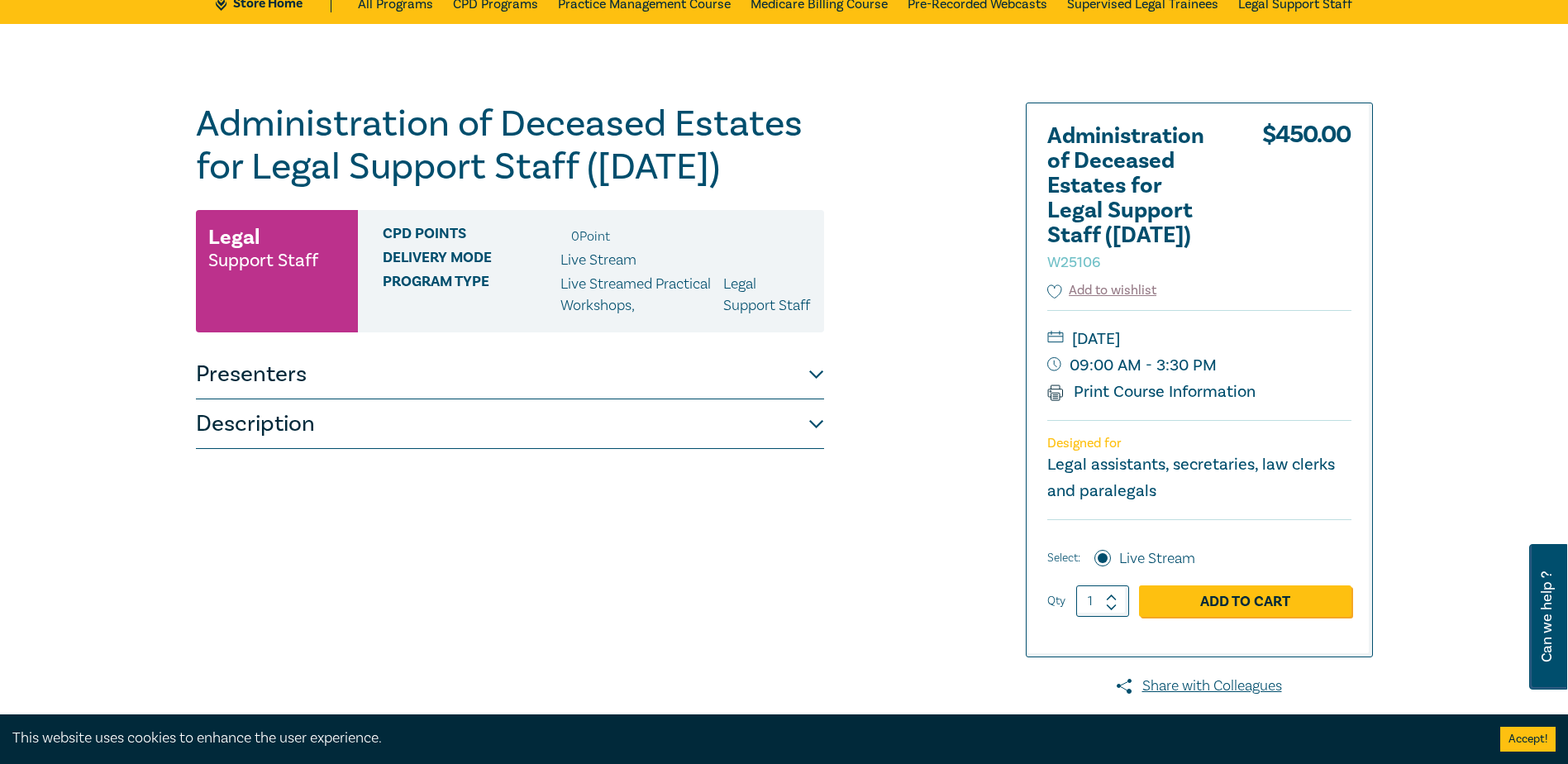
scroll to position [0, 0]
